Goal: Task Accomplishment & Management: Manage account settings

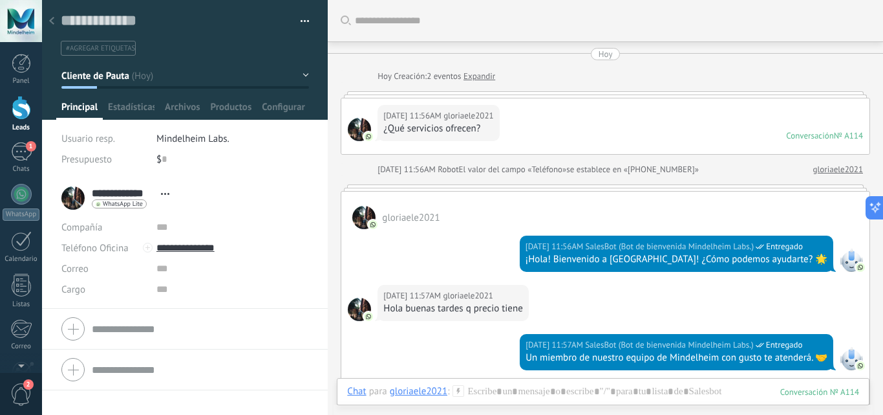
click at [20, 105] on div at bounding box center [21, 108] width 19 height 24
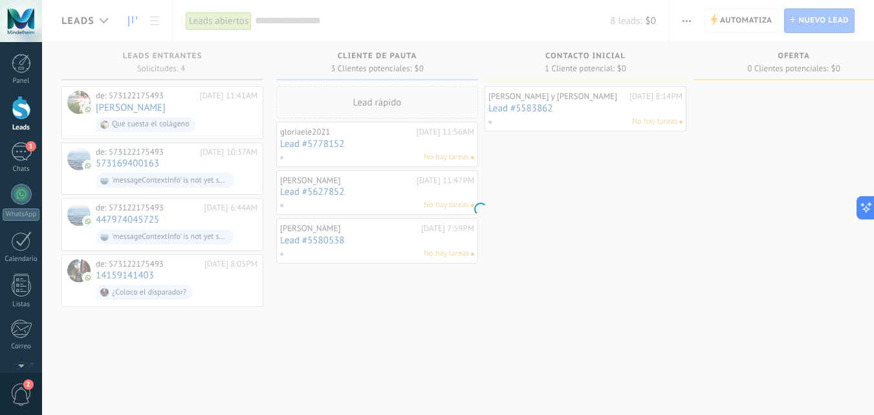
scroll to position [19, 0]
